Goal: Information Seeking & Learning: Check status

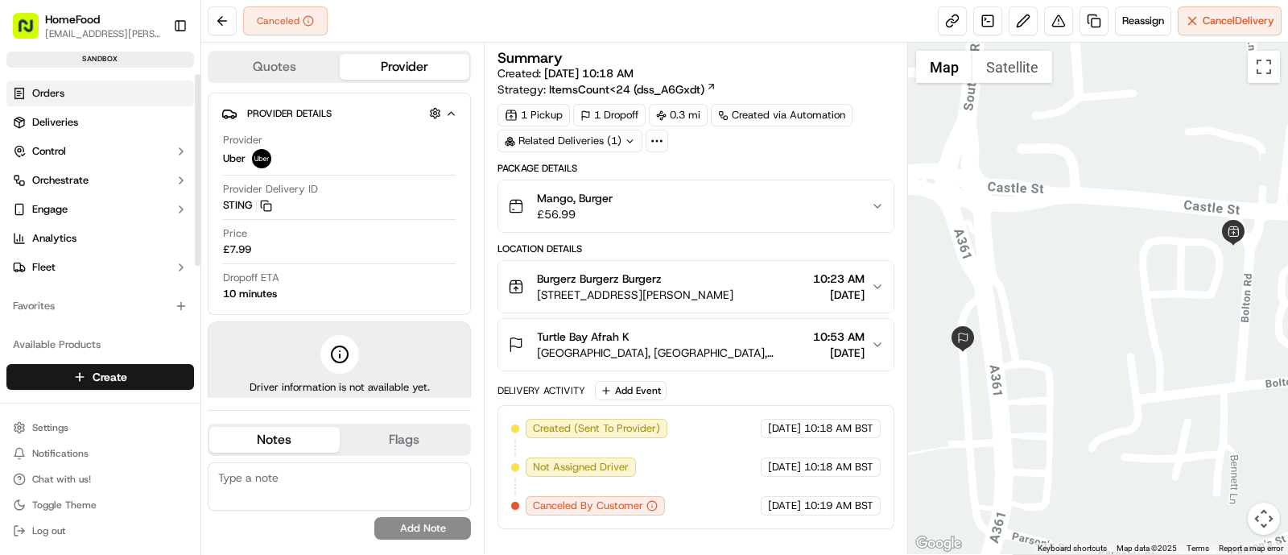
click at [56, 97] on span "Orders" at bounding box center [48, 93] width 32 height 14
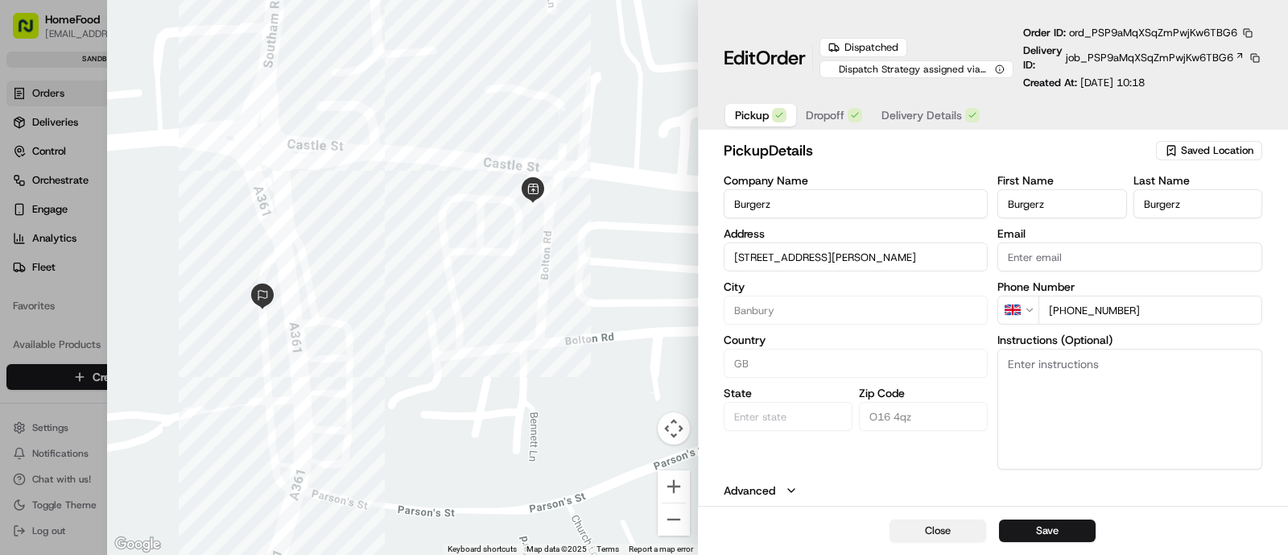
click at [950, 529] on button "Close" at bounding box center [938, 530] width 97 height 23
type input "+1"
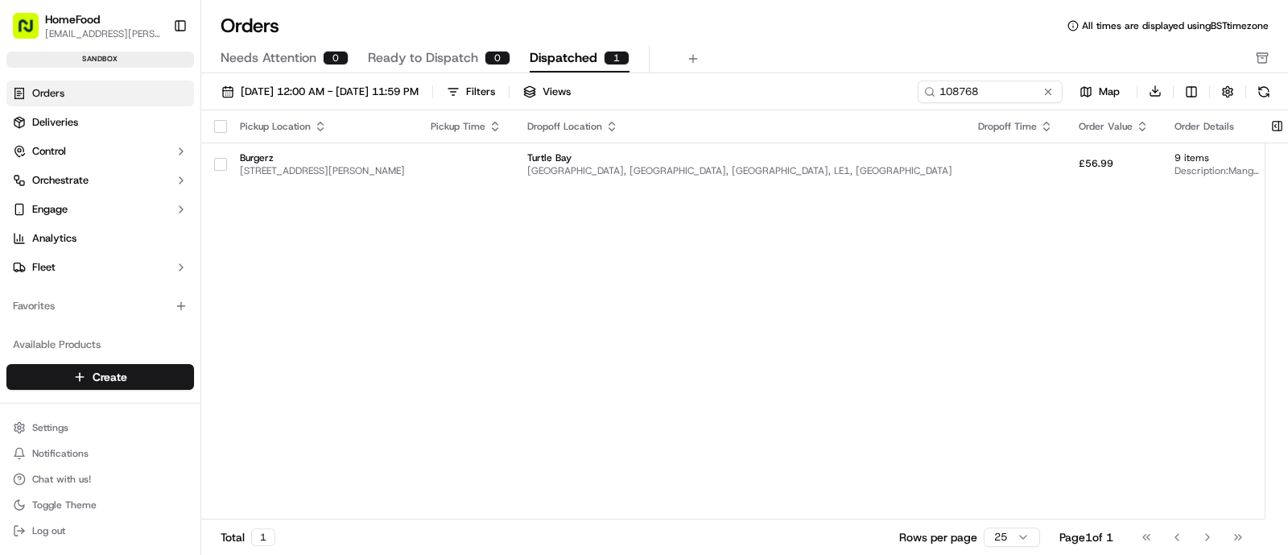
click at [697, 324] on div "Pickup Location Pickup Time Dropoff Location Dropoff Time Order Value Order Det…" at bounding box center [819, 315] width 1236 height 410
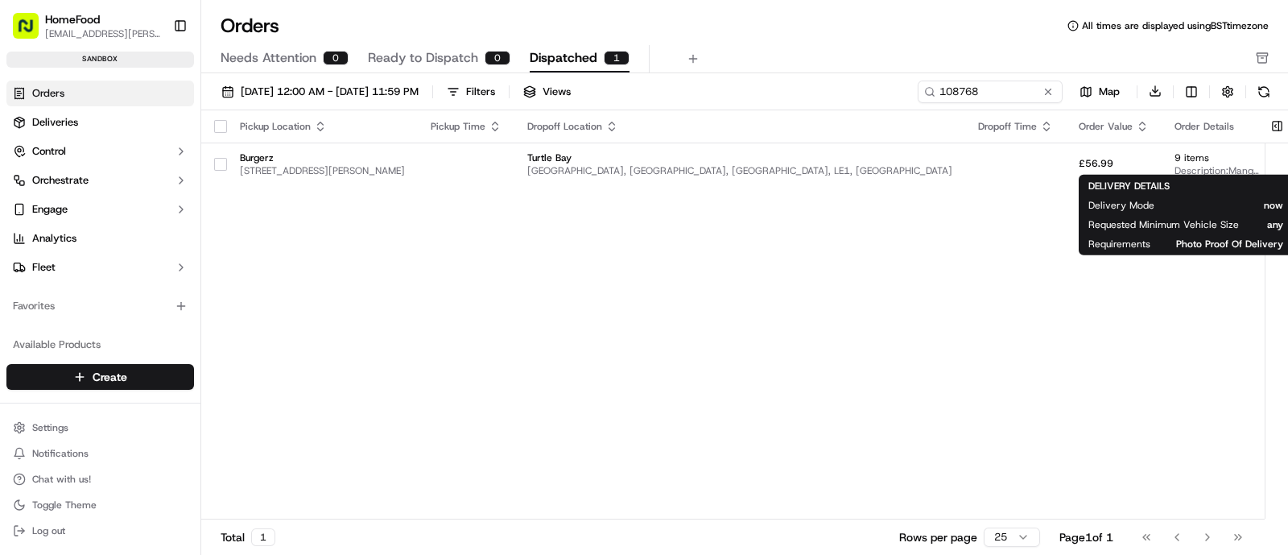
click at [801, 273] on div "Pickup Location Pickup Time Dropoff Location Dropoff Time Order Value Order Det…" at bounding box center [819, 315] width 1236 height 410
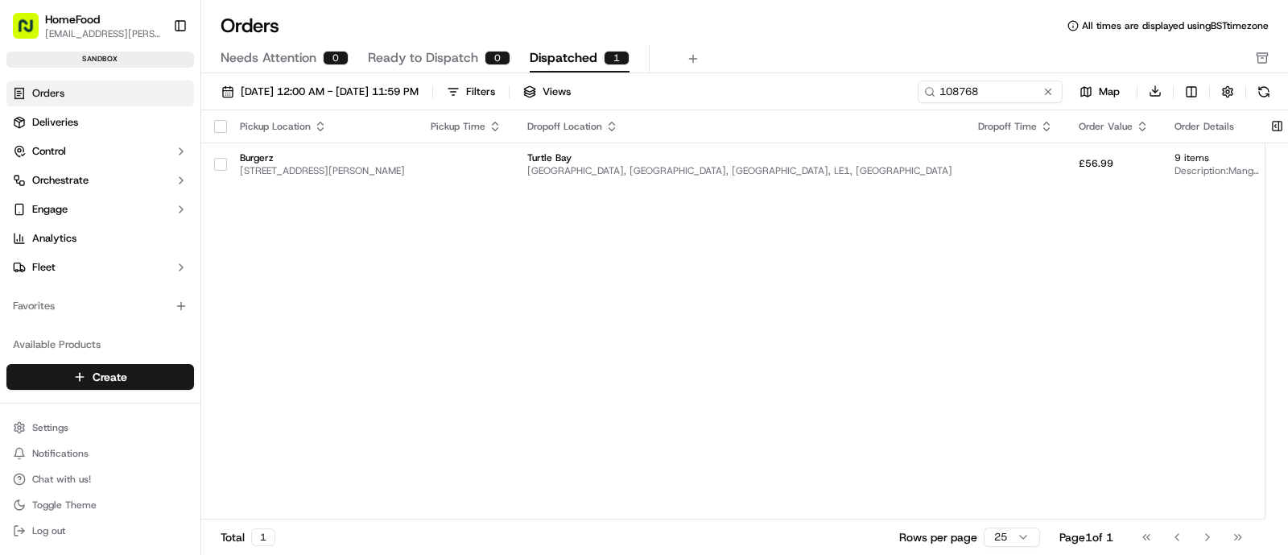
click at [809, 282] on div "Pickup Location Pickup Time Dropoff Location Dropoff Time Order Value Order Det…" at bounding box center [819, 315] width 1236 height 410
click at [1098, 83] on button "Map" at bounding box center [1099, 91] width 61 height 19
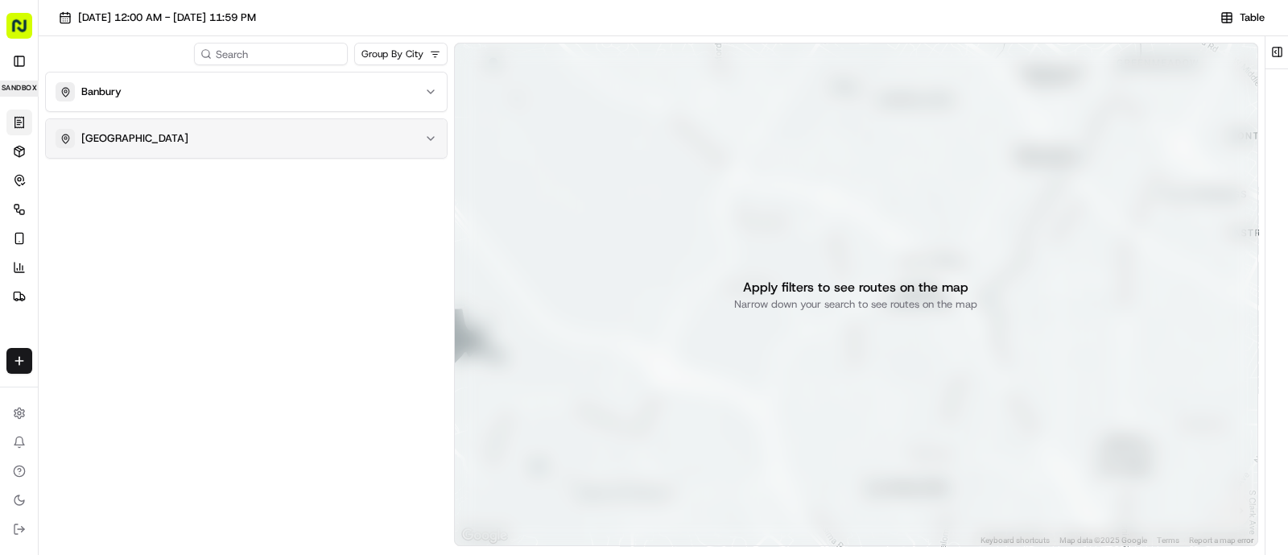
click at [398, 142] on div "[GEOGRAPHIC_DATA]" at bounding box center [237, 138] width 362 height 19
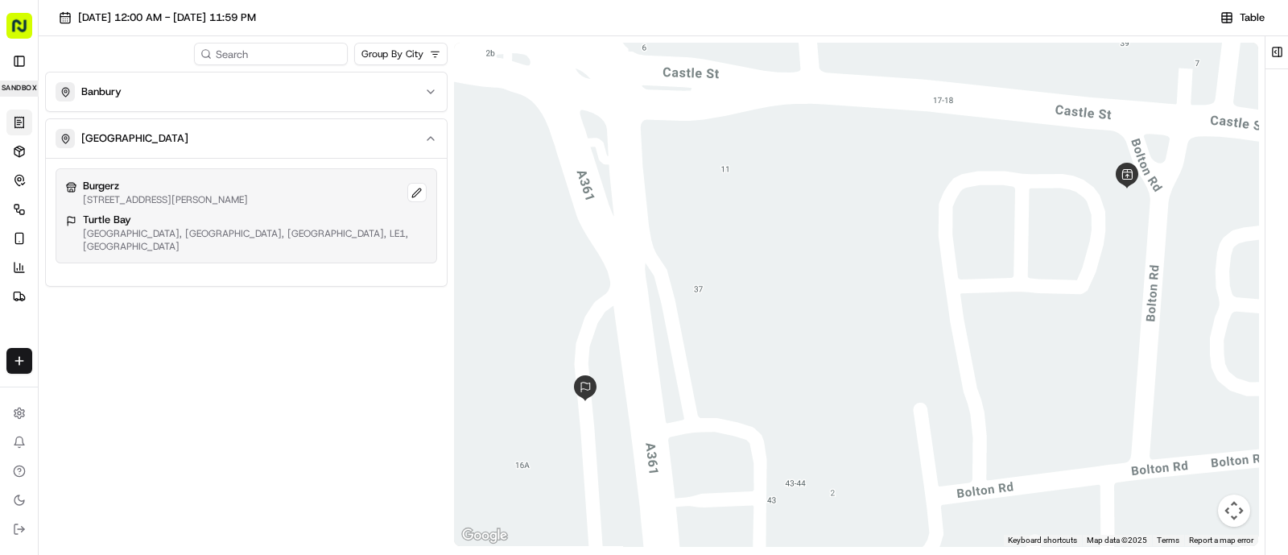
click at [327, 242] on div "[GEOGRAPHIC_DATA], [GEOGRAPHIC_DATA], [GEOGRAPHIC_DATA], LE1, [GEOGRAPHIC_DATA]" at bounding box center [246, 233] width 361 height 40
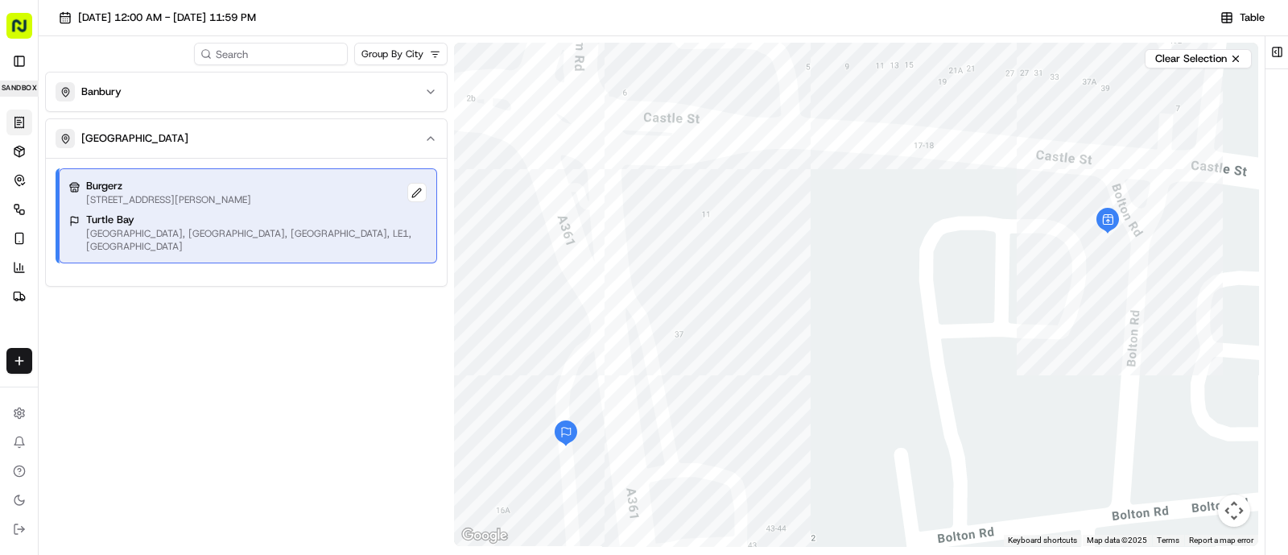
drag, startPoint x: 723, startPoint y: 400, endPoint x: 709, endPoint y: 444, distance: 46.3
click at [709, 444] on div at bounding box center [856, 294] width 804 height 503
click at [183, 199] on p "[STREET_ADDRESS][PERSON_NAME]" at bounding box center [168, 199] width 165 height 13
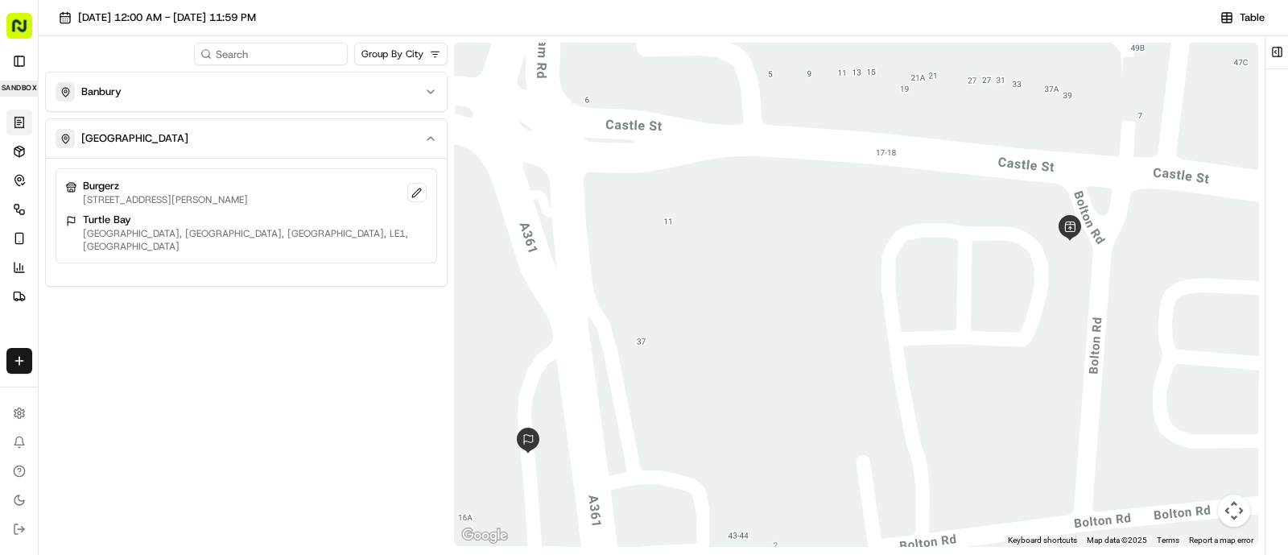
drag, startPoint x: 696, startPoint y: 353, endPoint x: 661, endPoint y: 361, distance: 35.5
click at [661, 361] on div at bounding box center [856, 294] width 804 height 503
click at [18, 64] on button "Toggle Sidebar" at bounding box center [19, 61] width 26 height 26
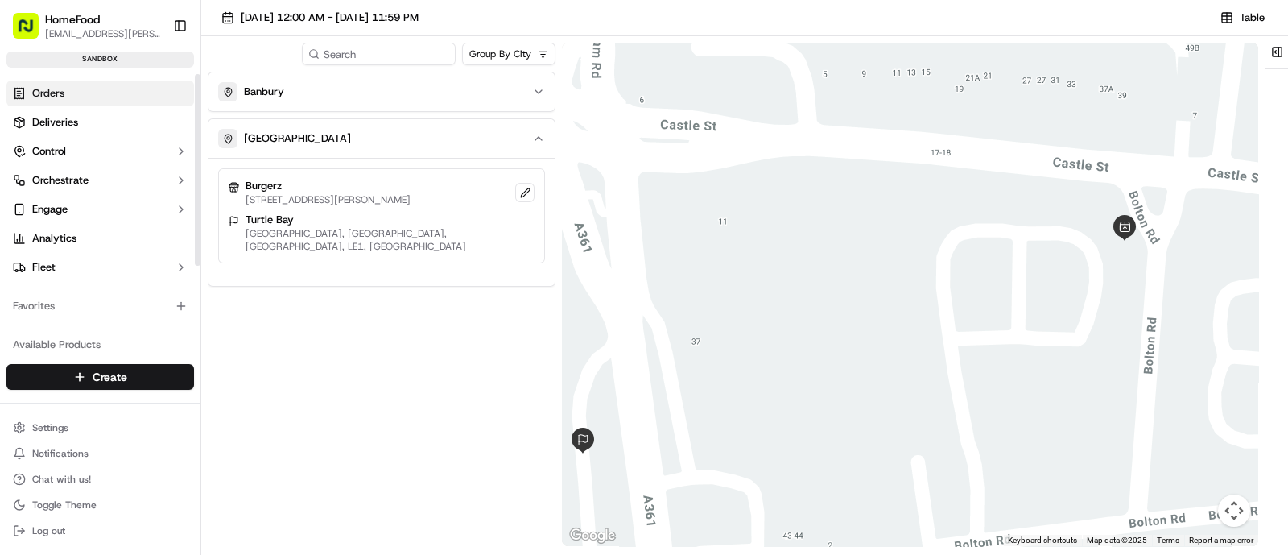
click at [35, 93] on span "Orders" at bounding box center [48, 93] width 32 height 14
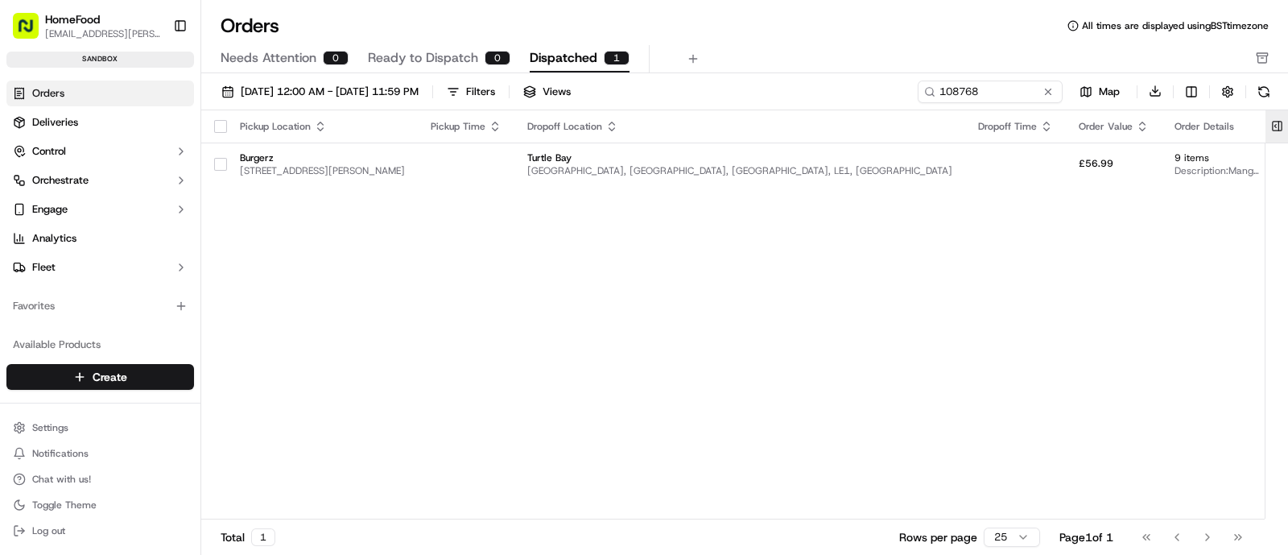
click at [1273, 124] on button at bounding box center [1277, 126] width 27 height 32
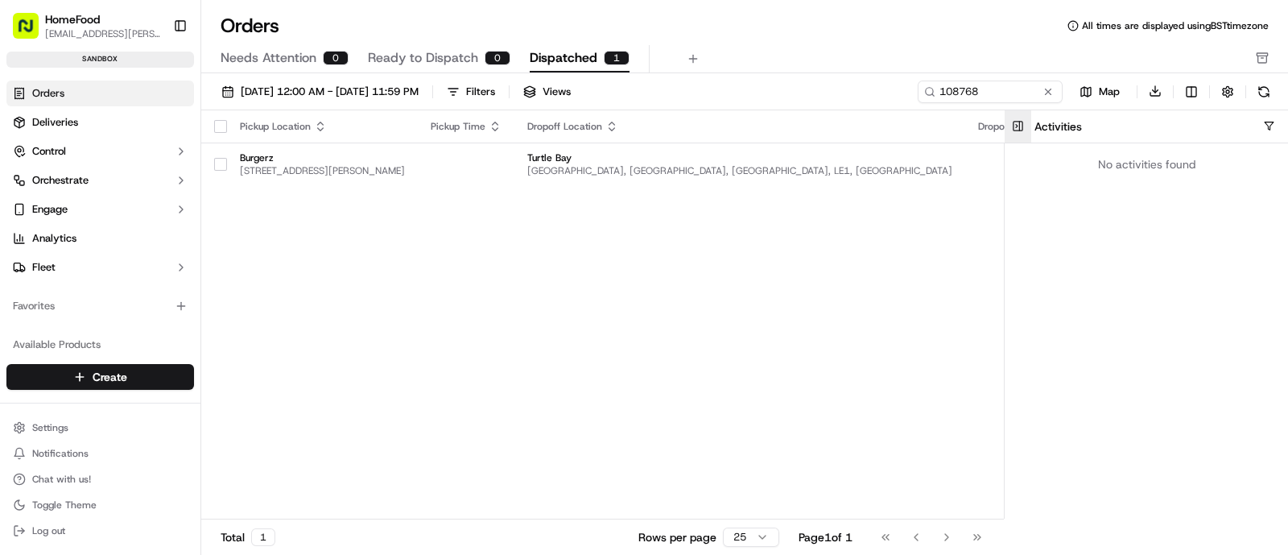
click at [1018, 124] on button at bounding box center [1018, 126] width 27 height 32
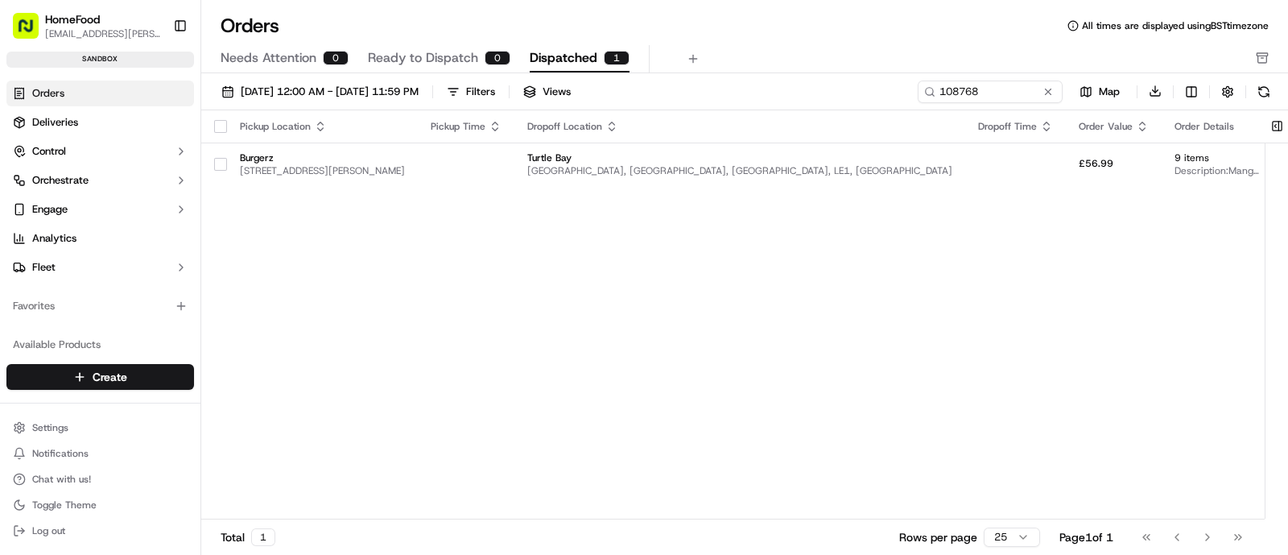
click at [1068, 26] on icon at bounding box center [1072, 25] width 11 height 11
click at [950, 348] on div "Pickup Location Pickup Time Dropoff Location Dropoff Time Order Value Order Det…" at bounding box center [819, 315] width 1236 height 410
click at [1050, 90] on button at bounding box center [1048, 92] width 16 height 16
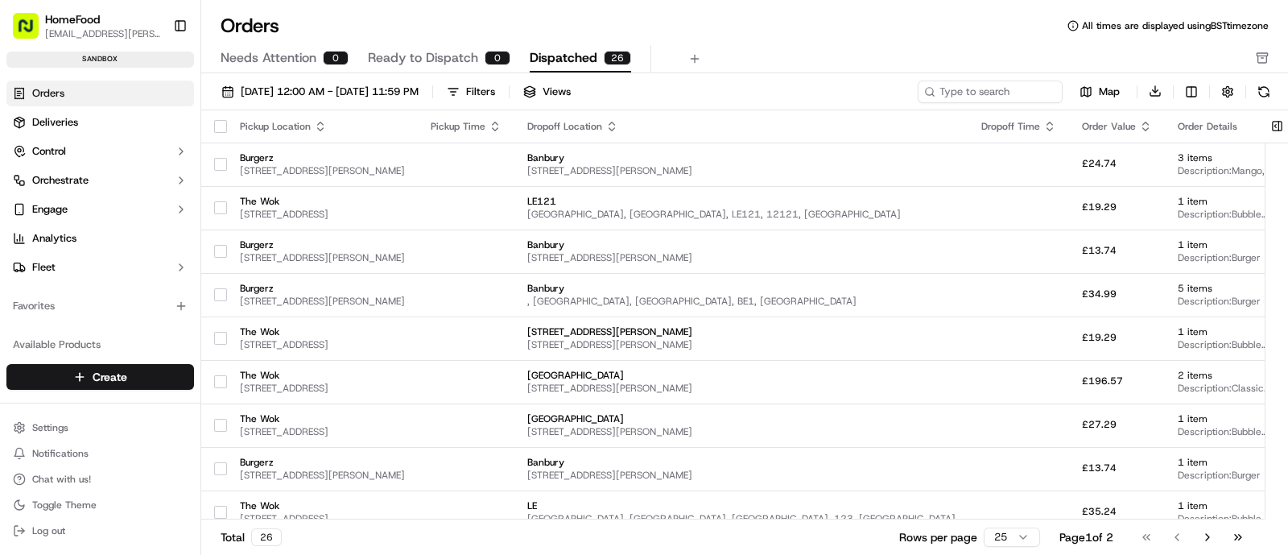
click at [806, 34] on div "Orders All times are displayed using BST timezone" at bounding box center [744, 26] width 1087 height 26
click at [684, 58] on button at bounding box center [694, 58] width 23 height 23
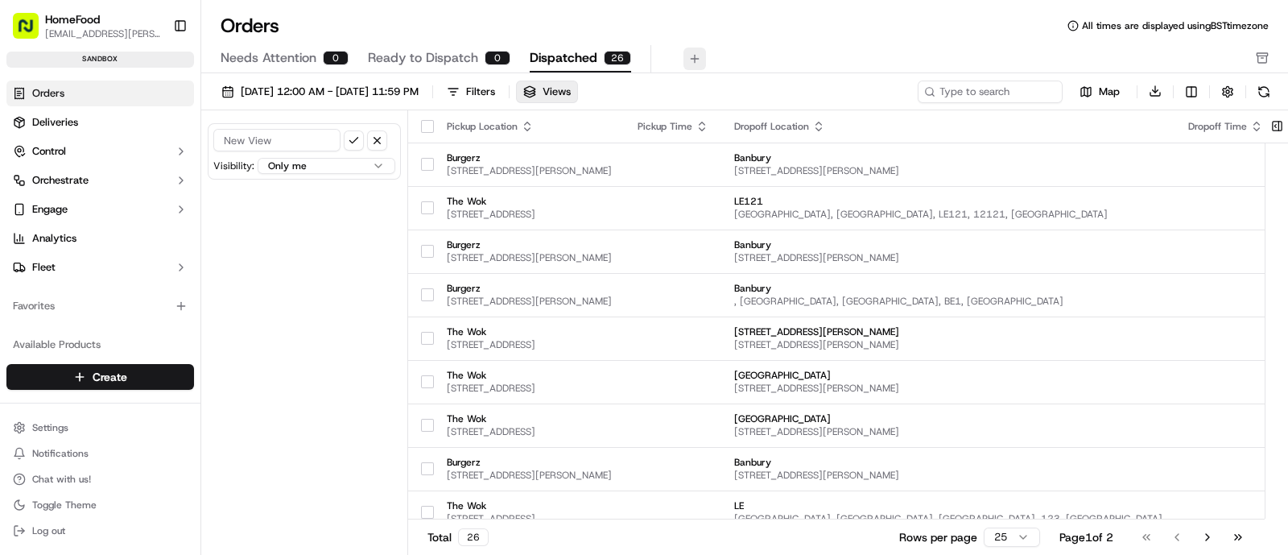
click at [692, 59] on button at bounding box center [694, 58] width 23 height 23
click at [689, 58] on button at bounding box center [694, 58] width 23 height 23
click at [809, 36] on div "Orders All times are displayed using BST timezone" at bounding box center [744, 26] width 1087 height 26
click at [1259, 91] on button at bounding box center [1264, 92] width 23 height 23
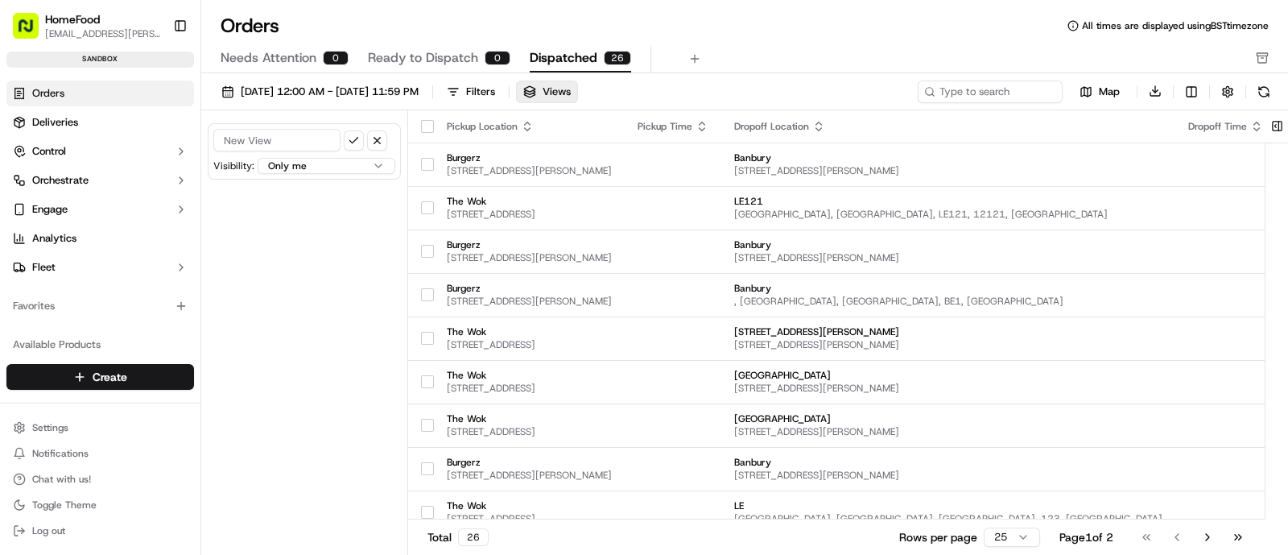
click at [745, 58] on div "Needs Attention 0 Ready to Dispatch 0 Dispatched 26" at bounding box center [734, 58] width 1026 height 27
click at [337, 251] on div "Visibility: Only me All users within this organization Only me within this orga…" at bounding box center [304, 334] width 207 height 449
click at [59, 86] on span "Orders" at bounding box center [48, 93] width 32 height 14
click at [757, 60] on div "Needs Attention 0 Ready to Dispatch 0 Dispatched 26" at bounding box center [734, 58] width 1026 height 27
